Goal: Use online tool/utility: Use online tool/utility

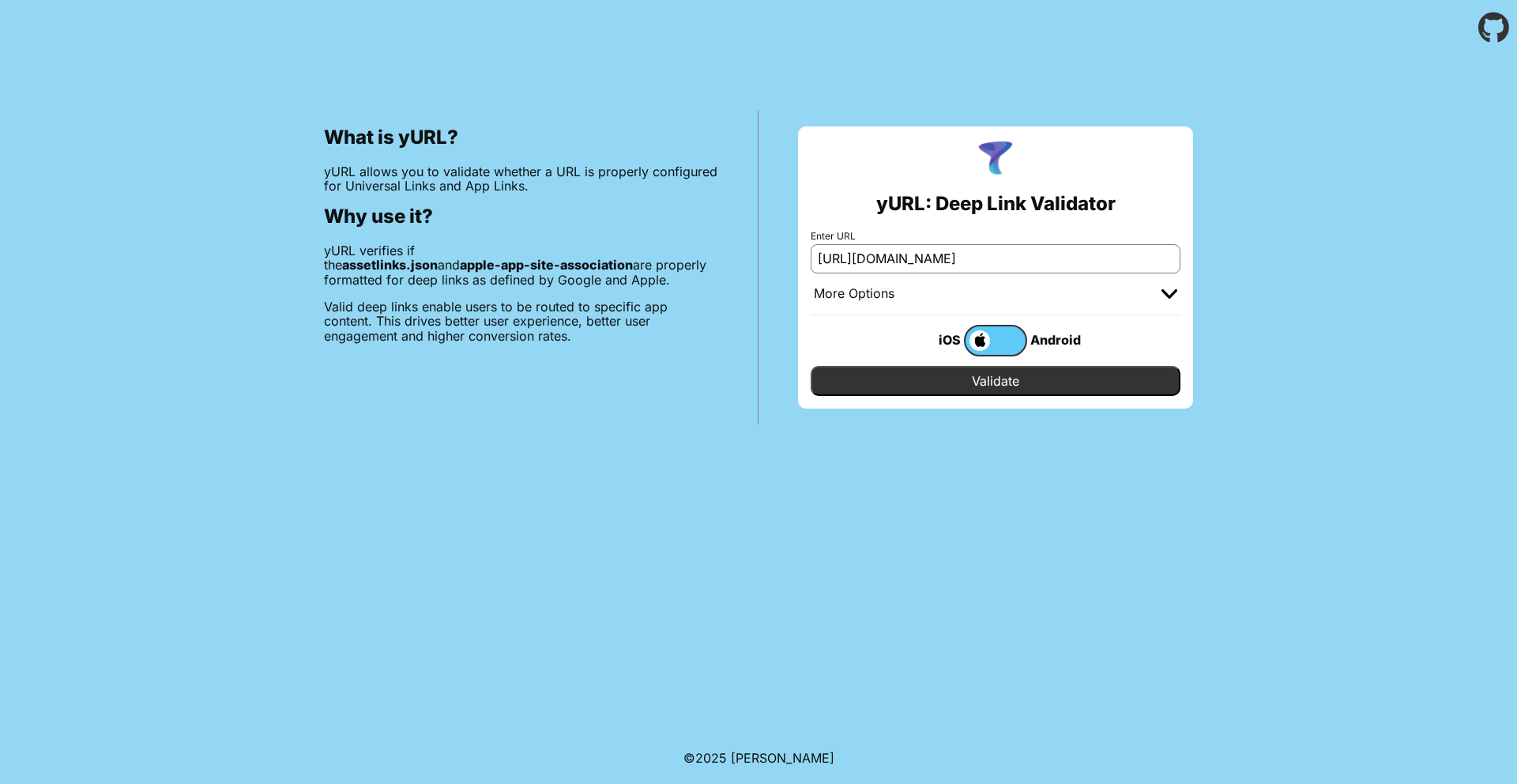
click at [928, 374] on input "Validate" at bounding box center [995, 381] width 370 height 30
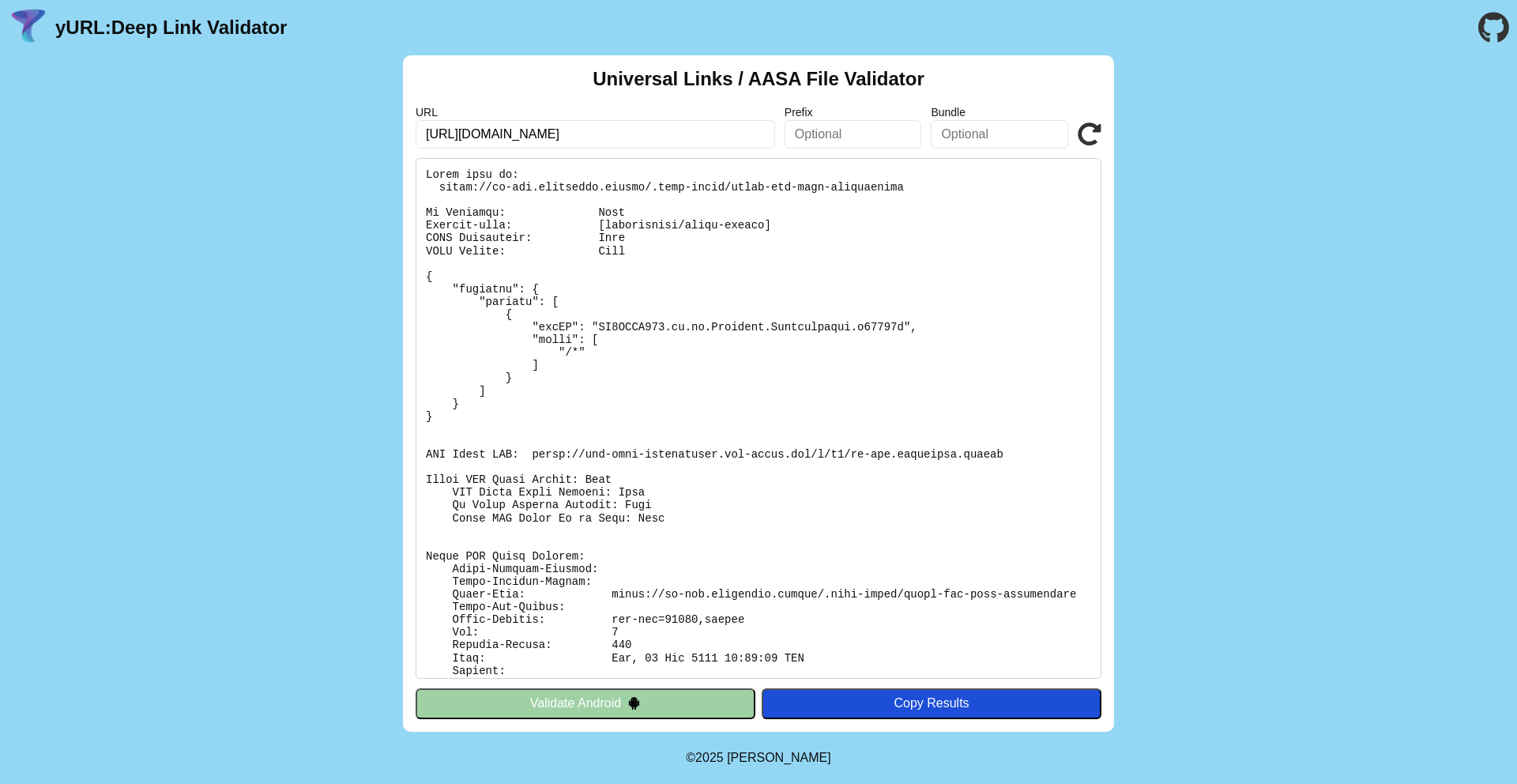
click at [688, 335] on pre at bounding box center [758, 418] width 686 height 521
click at [738, 274] on pre at bounding box center [758, 418] width 686 height 521
drag, startPoint x: 912, startPoint y: 190, endPoint x: 437, endPoint y: 190, distance: 475.0
click at [437, 190] on pre at bounding box center [758, 418] width 686 height 521
copy pre "https://jp-dev.cityremit.global/.well-known/apple-app-site-association"
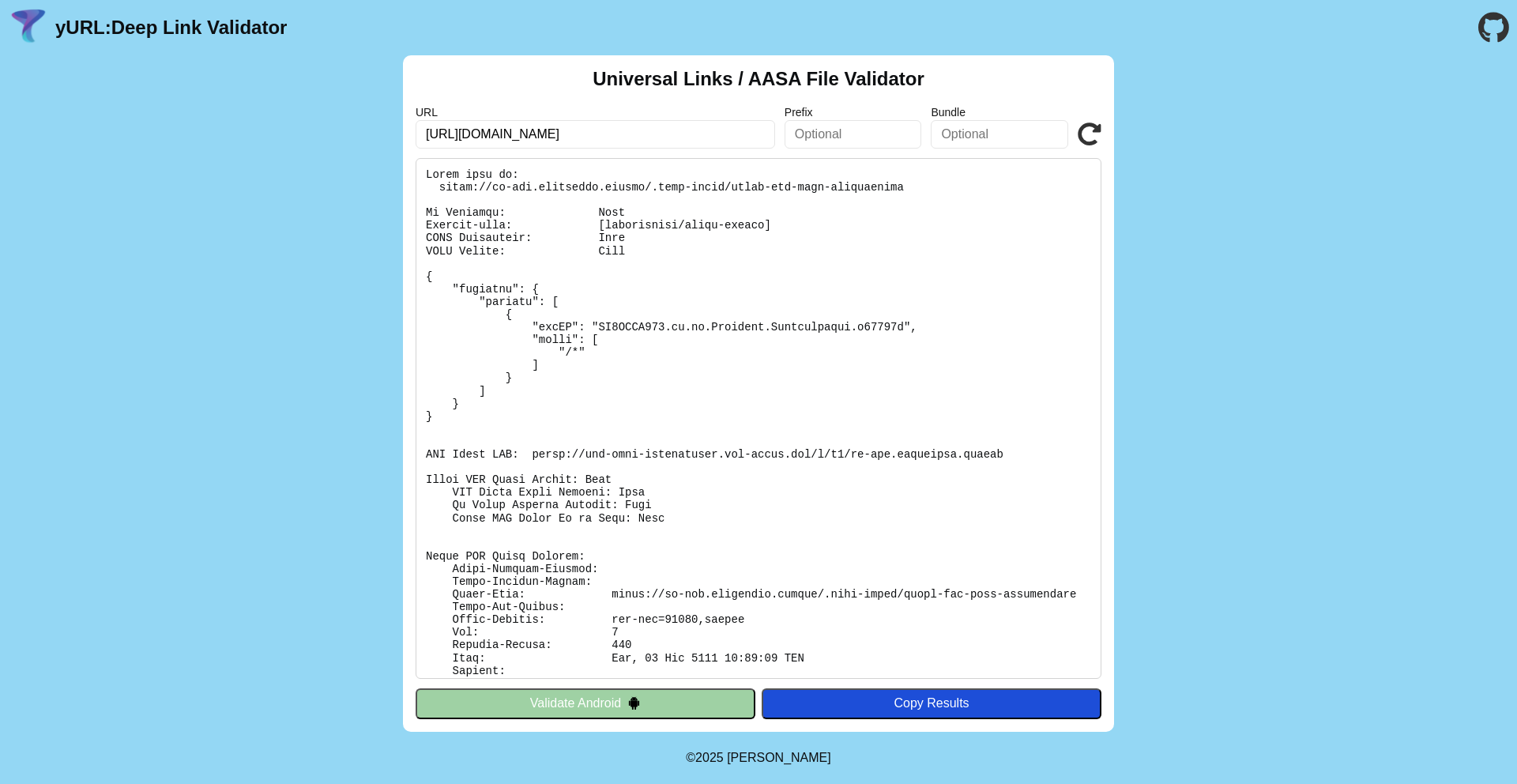
click at [760, 356] on pre at bounding box center [758, 418] width 686 height 521
drag, startPoint x: 918, startPoint y: 190, endPoint x: 438, endPoint y: 188, distance: 480.0
click at [438, 188] on pre at bounding box center [758, 418] width 686 height 521
copy pre "https://jp-dev.cityremit.global/.well-known/apple-app-site-association"
click at [1153, 472] on div "Universal Links / AASA File Validator URL https://jp-dev.cityremit.global Prefi…" at bounding box center [758, 394] width 1517 height 677
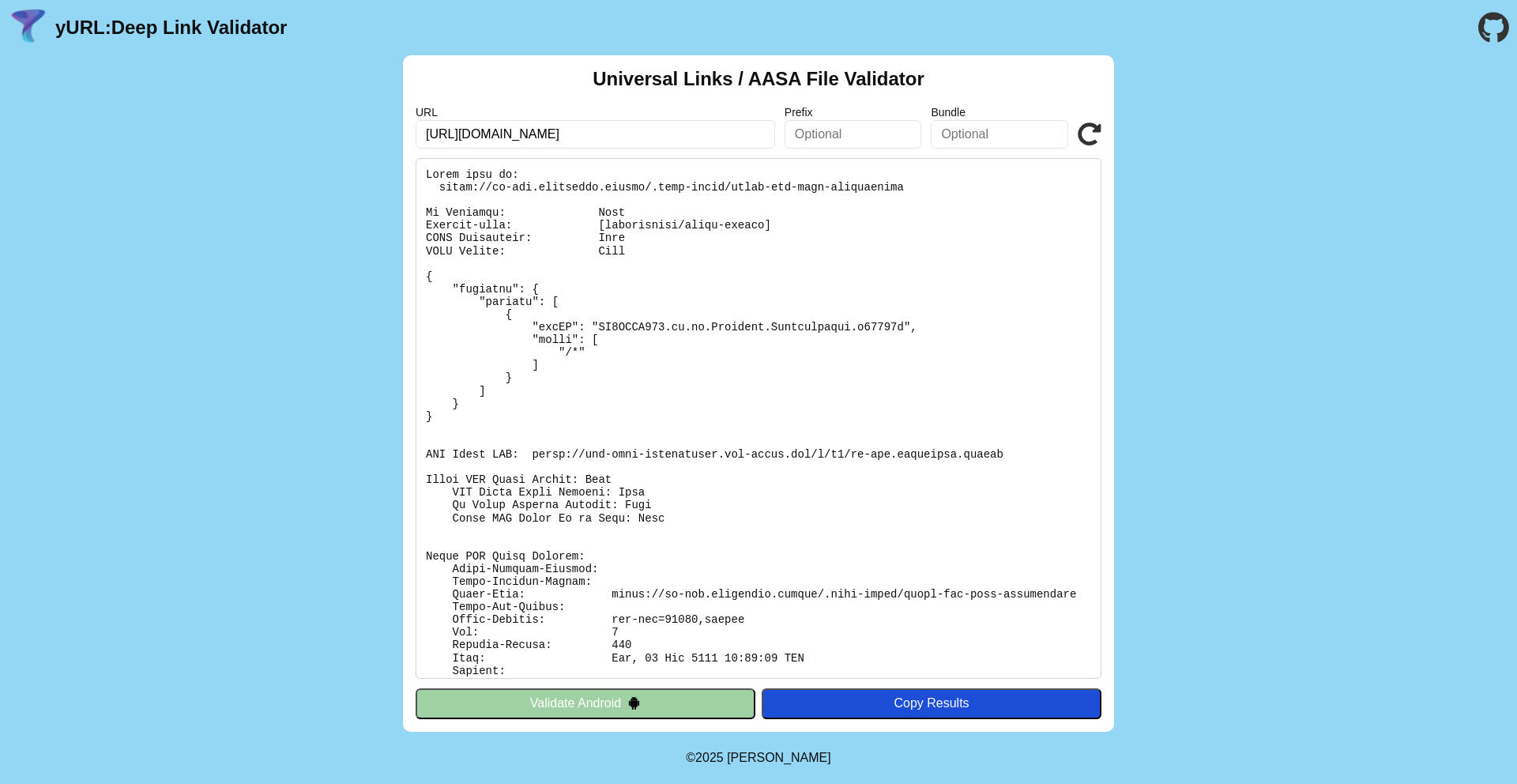
click at [1267, 281] on div "Universal Links / AASA File Validator URL https://jp-dev.cityremit.global Prefi…" at bounding box center [758, 394] width 1517 height 677
click at [764, 336] on pre at bounding box center [758, 418] width 686 height 521
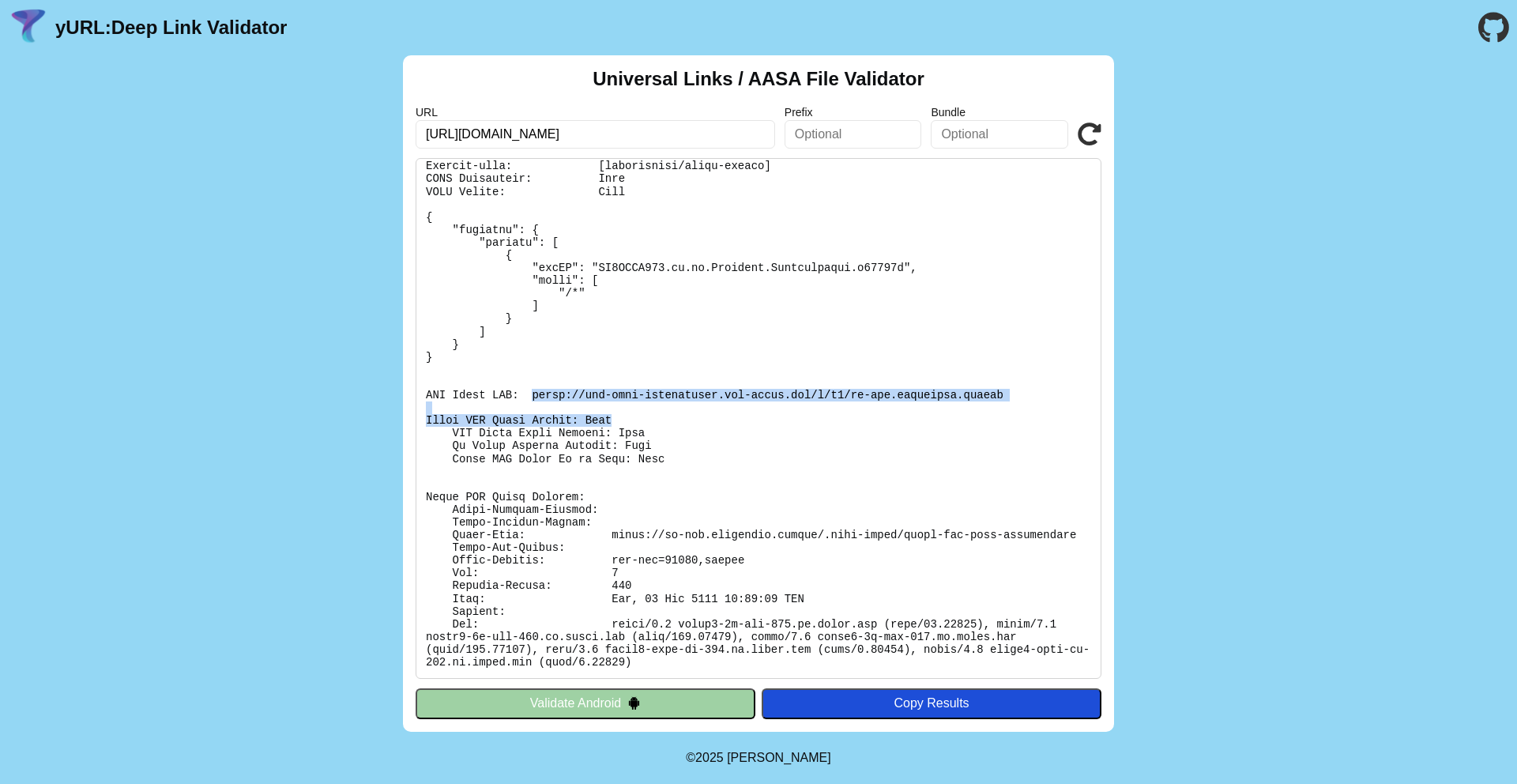
drag, startPoint x: 532, startPoint y: 392, endPoint x: 1012, endPoint y: 424, distance: 481.1
click at [1012, 424] on pre at bounding box center [758, 418] width 686 height 521
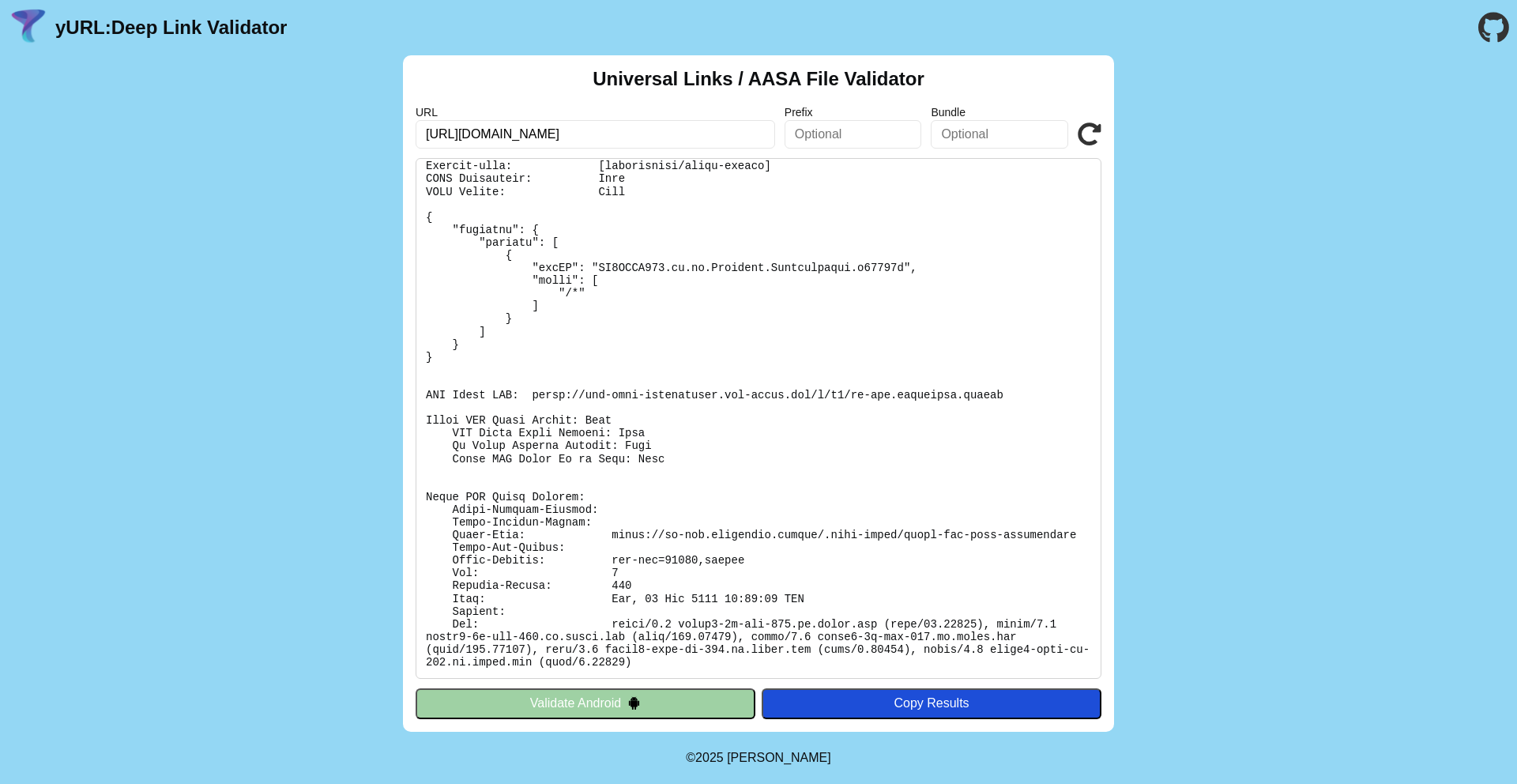
click at [886, 705] on div "Copy Results" at bounding box center [931, 702] width 324 height 14
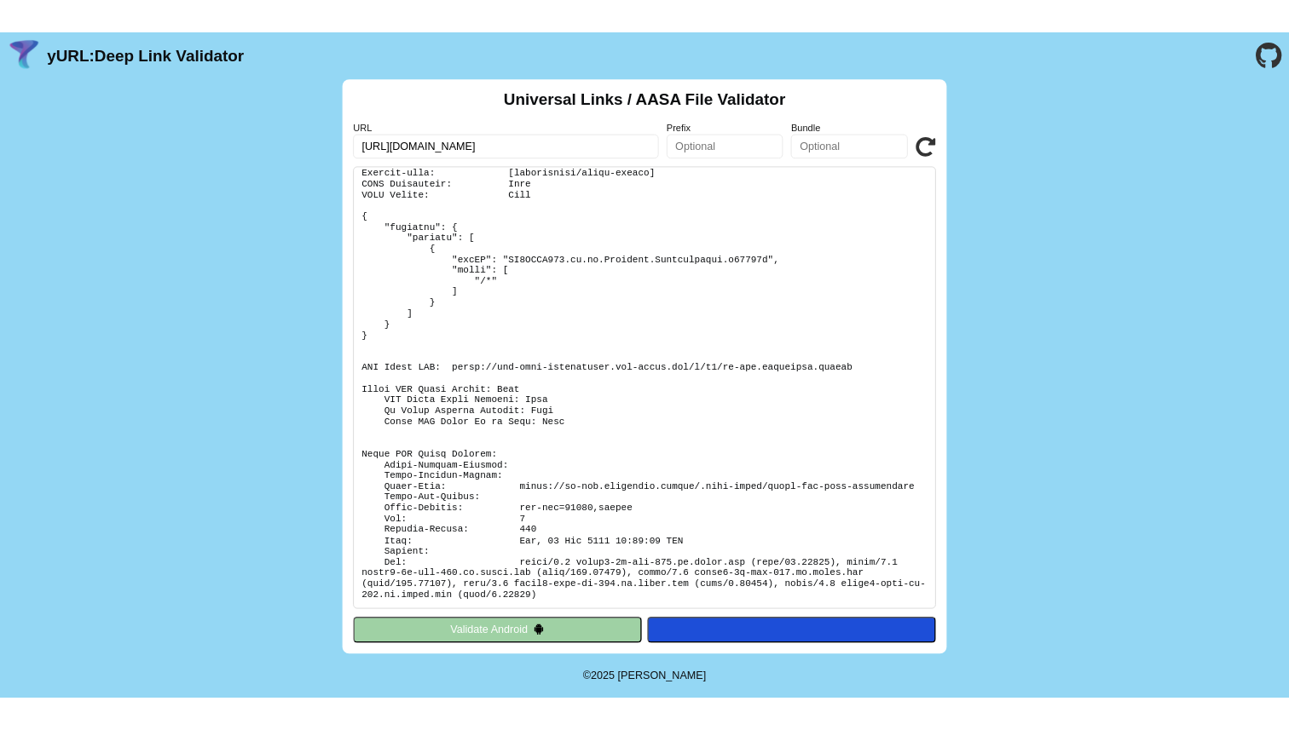
scroll to position [0, 0]
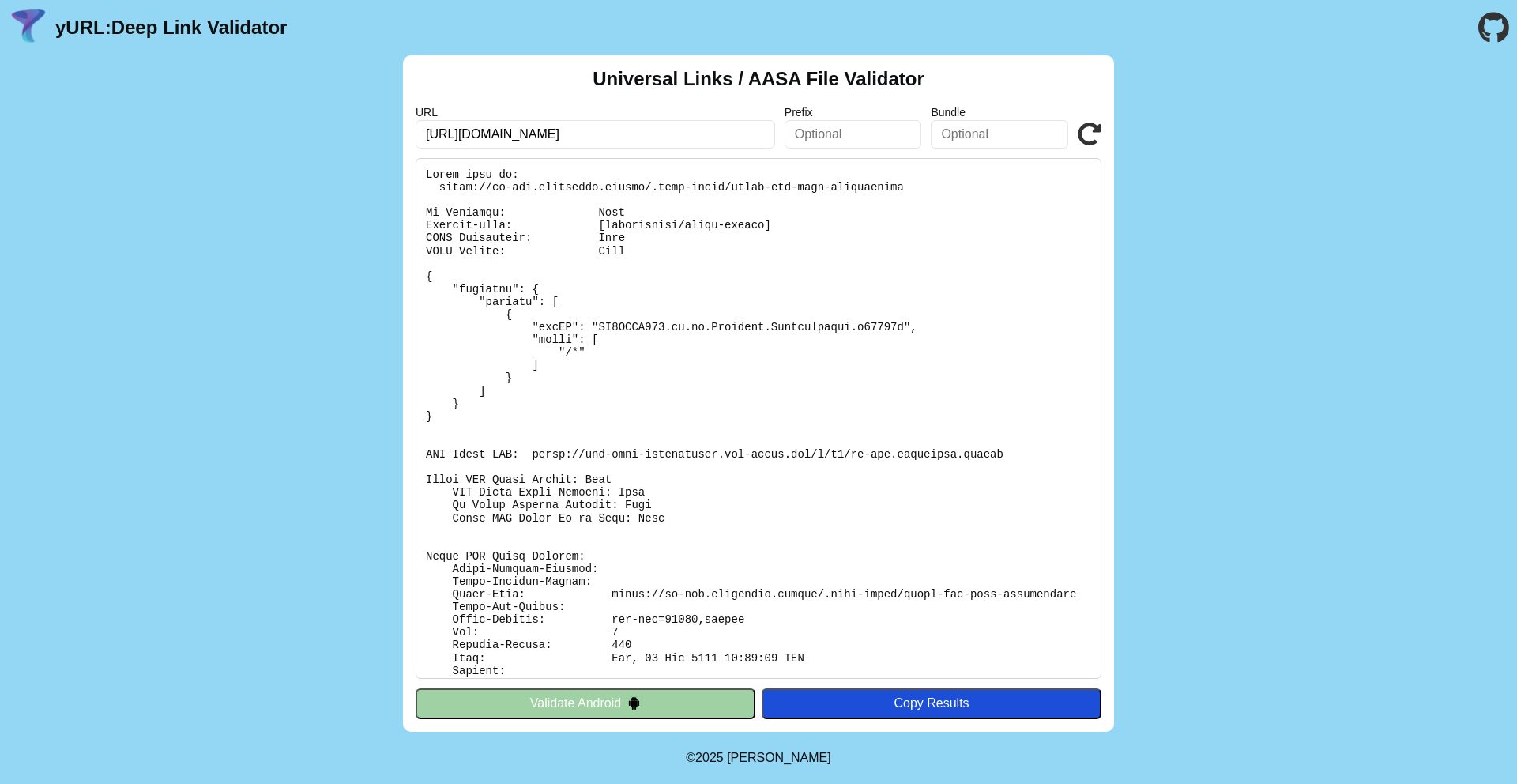
click at [1374, 377] on div "Universal Links / AASA File Validator URL https://jp-dev.cityremit.global Prefi…" at bounding box center [758, 394] width 1517 height 677
click at [855, 229] on pre at bounding box center [758, 418] width 686 height 521
drag, startPoint x: 431, startPoint y: 185, endPoint x: 907, endPoint y: 187, distance: 476.0
click at [907, 187] on pre at bounding box center [758, 418] width 686 height 521
copy pre "https://jp-dev.cityremit.global/.well-known/apple-app-site-association"
